Goal: Task Accomplishment & Management: Manage account settings

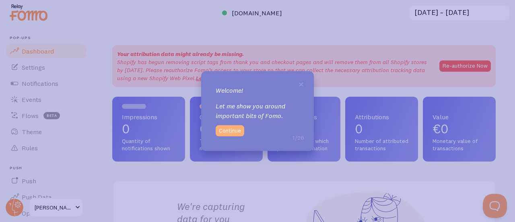
click at [227, 127] on button "Continue" at bounding box center [230, 130] width 29 height 11
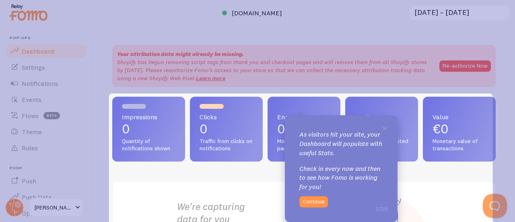
drag, startPoint x: 276, startPoint y: 115, endPoint x: 261, endPoint y: 182, distance: 68.5
click at [261, 182] on div "Your attribution data might already be missing. Shopify has begun removing scri…" at bounding box center [304, 124] width 422 height 196
click at [301, 198] on button "Continue" at bounding box center [313, 201] width 29 height 11
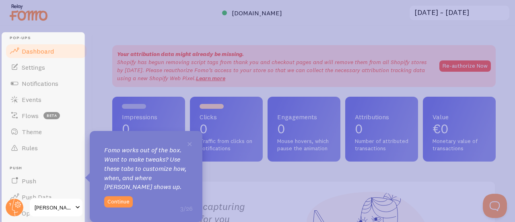
click at [43, 70] on div "Pop-ups Dashboard Settings Notifications Events Flows beta Theme Rules [GEOGRAP…" at bounding box center [46, 177] width 73 height 284
click at [49, 47] on div "Pop-ups Dashboard Settings Notifications Events Flows beta Theme Rules [GEOGRAP…" at bounding box center [46, 177] width 73 height 284
click at [189, 144] on span "×" at bounding box center [190, 143] width 6 height 12
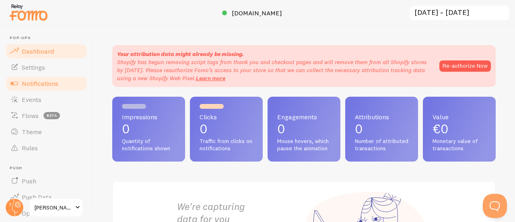
click at [56, 82] on span "Notifications" at bounding box center [40, 83] width 37 height 8
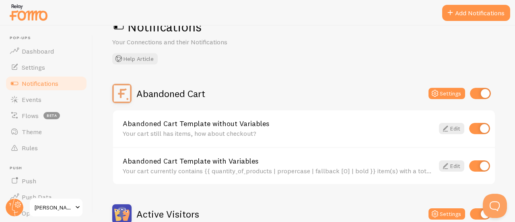
scroll to position [26, 0]
click at [286, 105] on div "Abandoned Cart Settings Abandoned Cart Template without Variables Your cart sti…" at bounding box center [303, 134] width 383 height 101
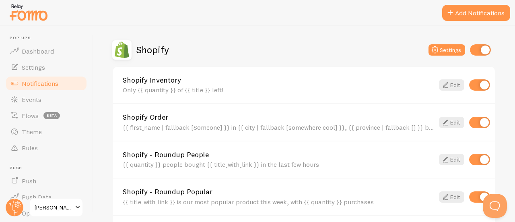
scroll to position [273, 0]
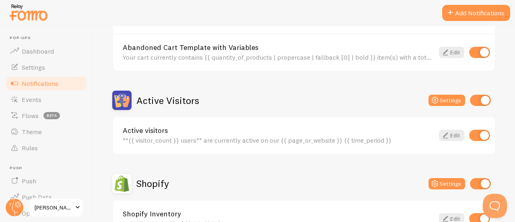
scroll to position [140, 0]
click at [443, 133] on icon at bounding box center [446, 135] width 10 height 10
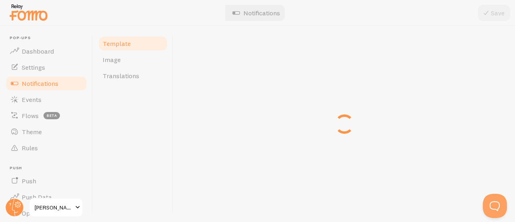
click at [443, 133] on div at bounding box center [344, 124] width 342 height 196
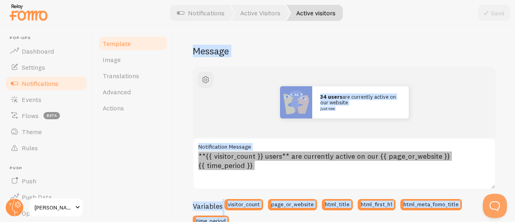
click at [344, 71] on div "34 users are currently active on our website just now" at bounding box center [344, 102] width 303 height 71
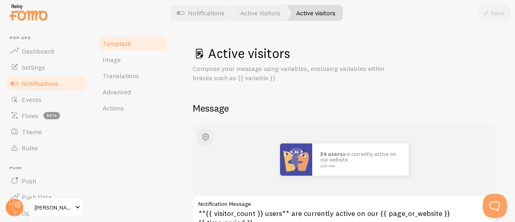
click at [320, 64] on div "Active visitors Compose your message using variables, enclosing variables withi…" at bounding box center [344, 63] width 303 height 37
click at [132, 60] on link "Image" at bounding box center [133, 59] width 70 height 16
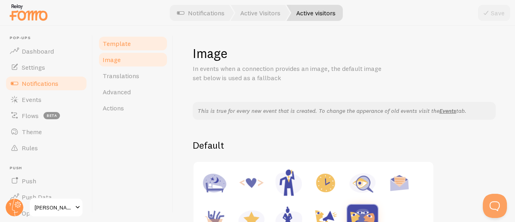
click at [133, 46] on link "Template" at bounding box center [133, 43] width 70 height 16
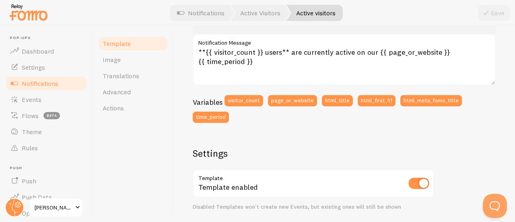
scroll to position [282, 0]
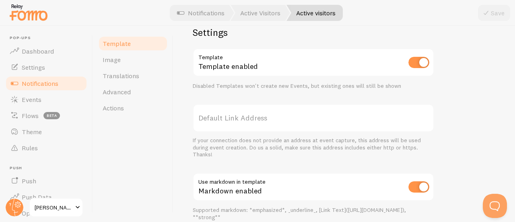
click at [297, 81] on div "Template Template enabled Disabled Templates won't create new Events, but exist…" at bounding box center [313, 68] width 241 height 41
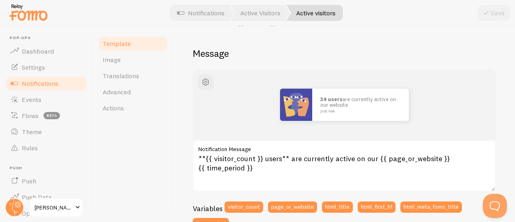
scroll to position [0, 0]
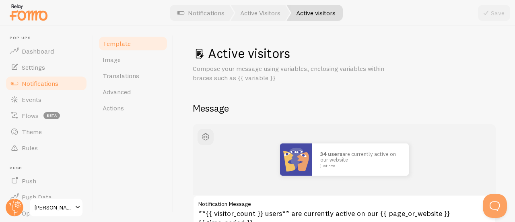
click at [273, 72] on p "Compose your message using variables, enclosing variables within braces such as…" at bounding box center [289, 73] width 193 height 19
click at [168, 63] on div "Template Image Translations Advanced Actions" at bounding box center [133, 124] width 80 height 196
click at [150, 76] on link "Translations" at bounding box center [133, 76] width 70 height 16
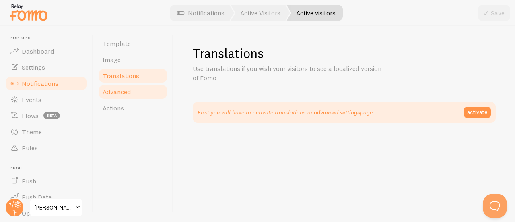
click at [147, 86] on link "Advanced" at bounding box center [133, 92] width 70 height 16
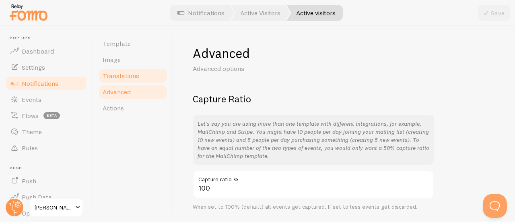
click at [146, 74] on link "Translations" at bounding box center [133, 76] width 70 height 16
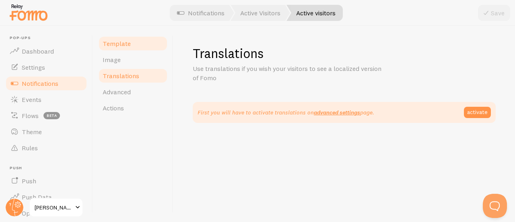
click at [142, 45] on link "Template" at bounding box center [133, 43] width 70 height 16
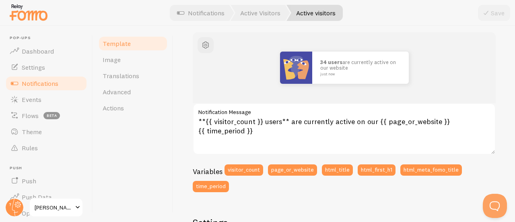
scroll to position [80, 0]
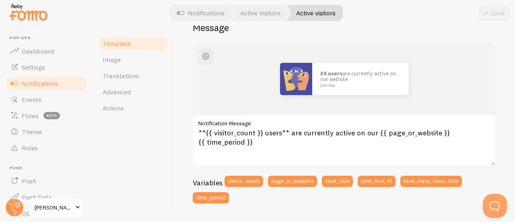
click at [56, 80] on span "Notifications" at bounding box center [40, 83] width 37 height 8
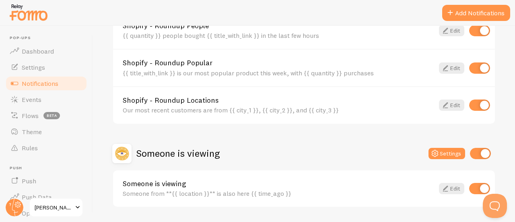
scroll to position [426, 0]
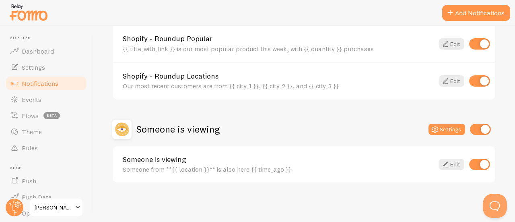
click at [237, 169] on div "Someone from **{{ location }}** is also here {{ time_ago }}" at bounding box center [278, 168] width 311 height 7
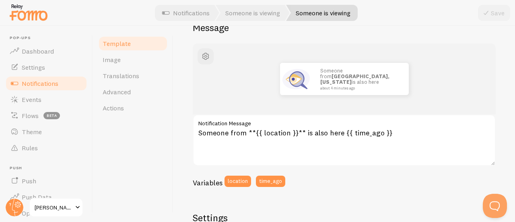
scroll to position [121, 0]
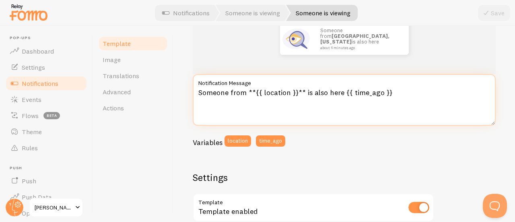
drag, startPoint x: 235, startPoint y: 91, endPoint x: 192, endPoint y: 91, distance: 43.0
click at [192, 91] on div "Someone is viewing Compose your message using variables, enclosing variables wi…" at bounding box center [344, 124] width 342 height 196
